Goal: Transaction & Acquisition: Subscribe to service/newsletter

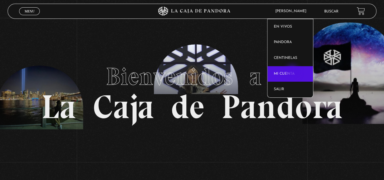
click at [293, 72] on link "Mi cuenta" at bounding box center [290, 74] width 46 height 16
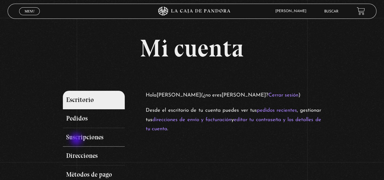
click at [77, 140] on link "Suscripciones" at bounding box center [94, 137] width 62 height 19
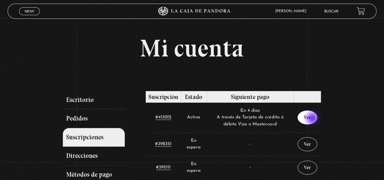
click at [313, 119] on link "Ver" at bounding box center [307, 117] width 20 height 14
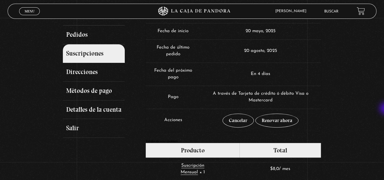
scroll to position [126, 0]
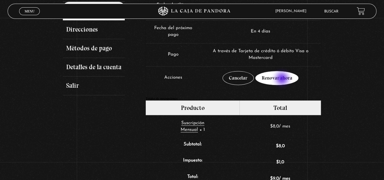
click at [283, 79] on link "Renovar ahora" at bounding box center [276, 78] width 43 height 14
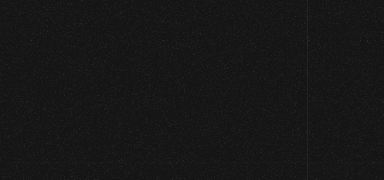
select select "CR-SJ"
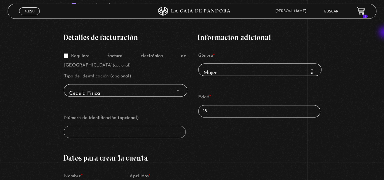
scroll to position [125, 0]
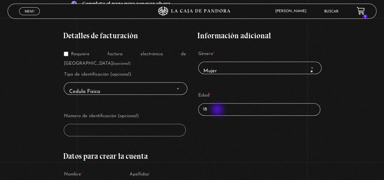
drag, startPoint x: 222, startPoint y: 110, endPoint x: 175, endPoint y: 108, distance: 47.4
type input "37"
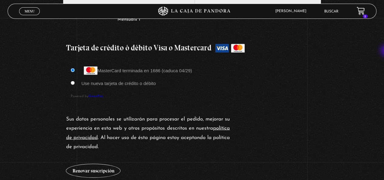
scroll to position [524, 0]
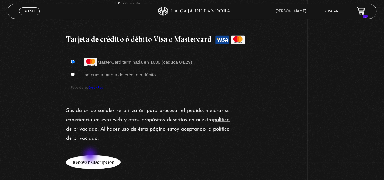
click at [91, 155] on button "Renovar suscripción" at bounding box center [93, 162] width 55 height 14
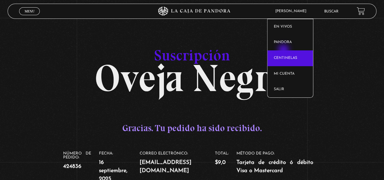
click at [284, 54] on link "Centinelas" at bounding box center [290, 58] width 46 height 16
